Goal: Go to known website: Access a specific website the user already knows

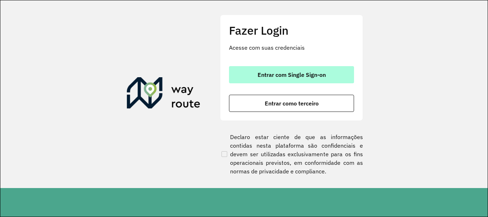
click at [284, 72] on span "Entrar com Single Sign-on" at bounding box center [291, 75] width 68 height 6
